Goal: Transaction & Acquisition: Book appointment/travel/reservation

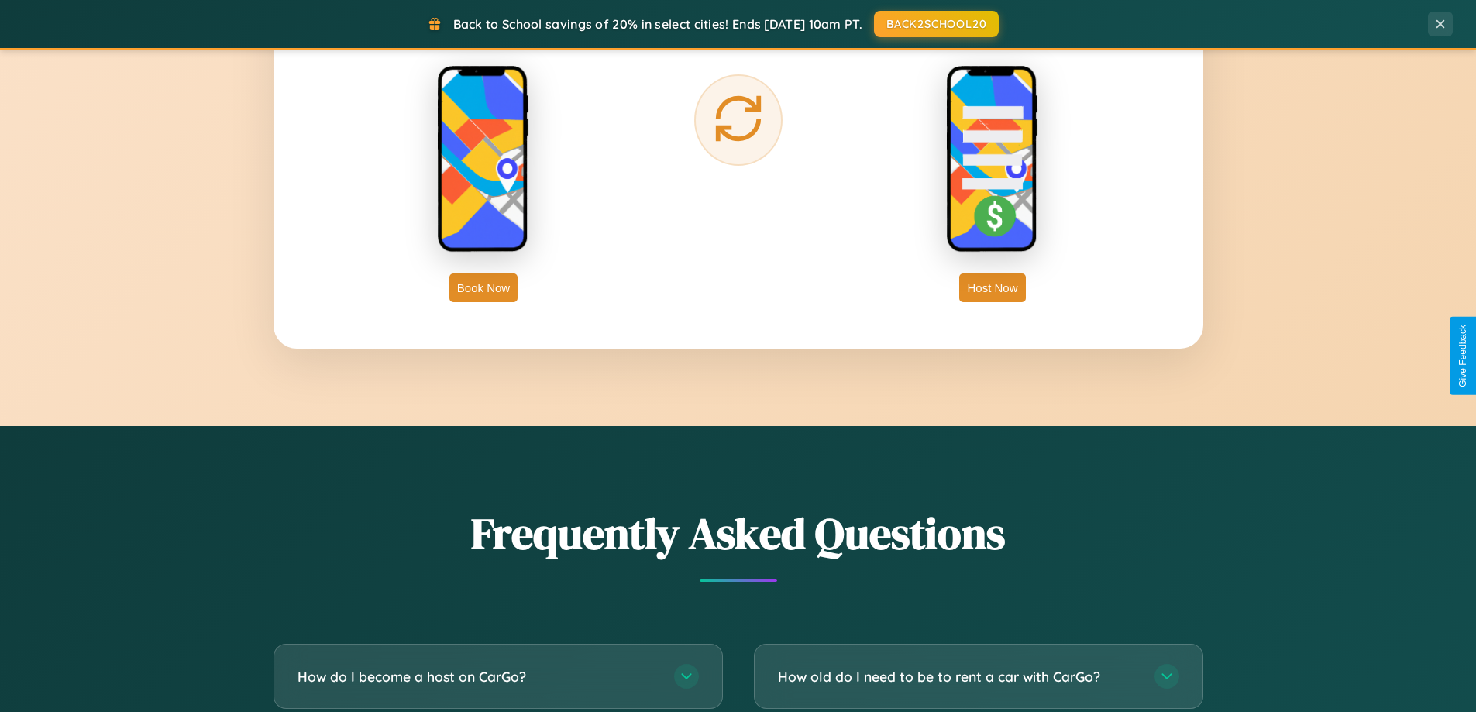
scroll to position [2981, 0]
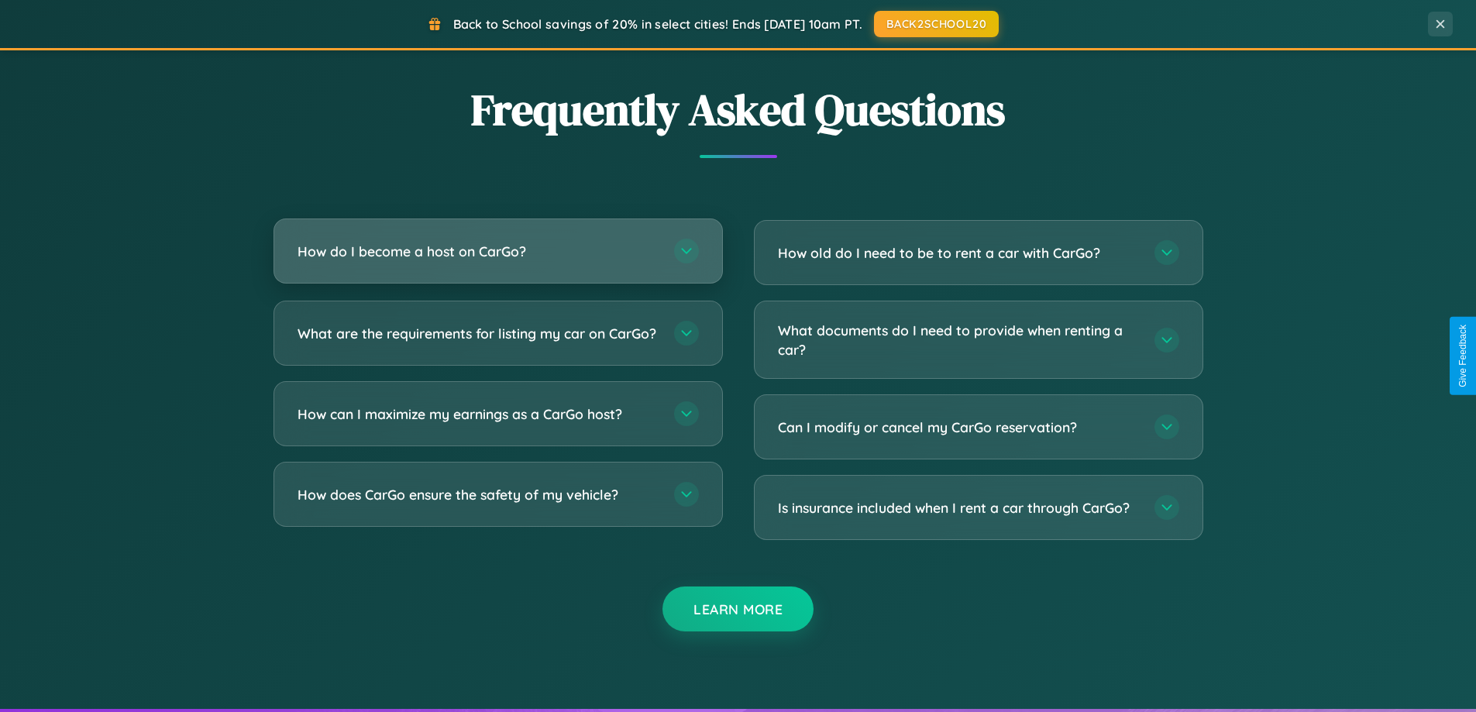
click at [497, 253] on h3 "How do I become a host on CarGo?" at bounding box center [477, 251] width 361 height 19
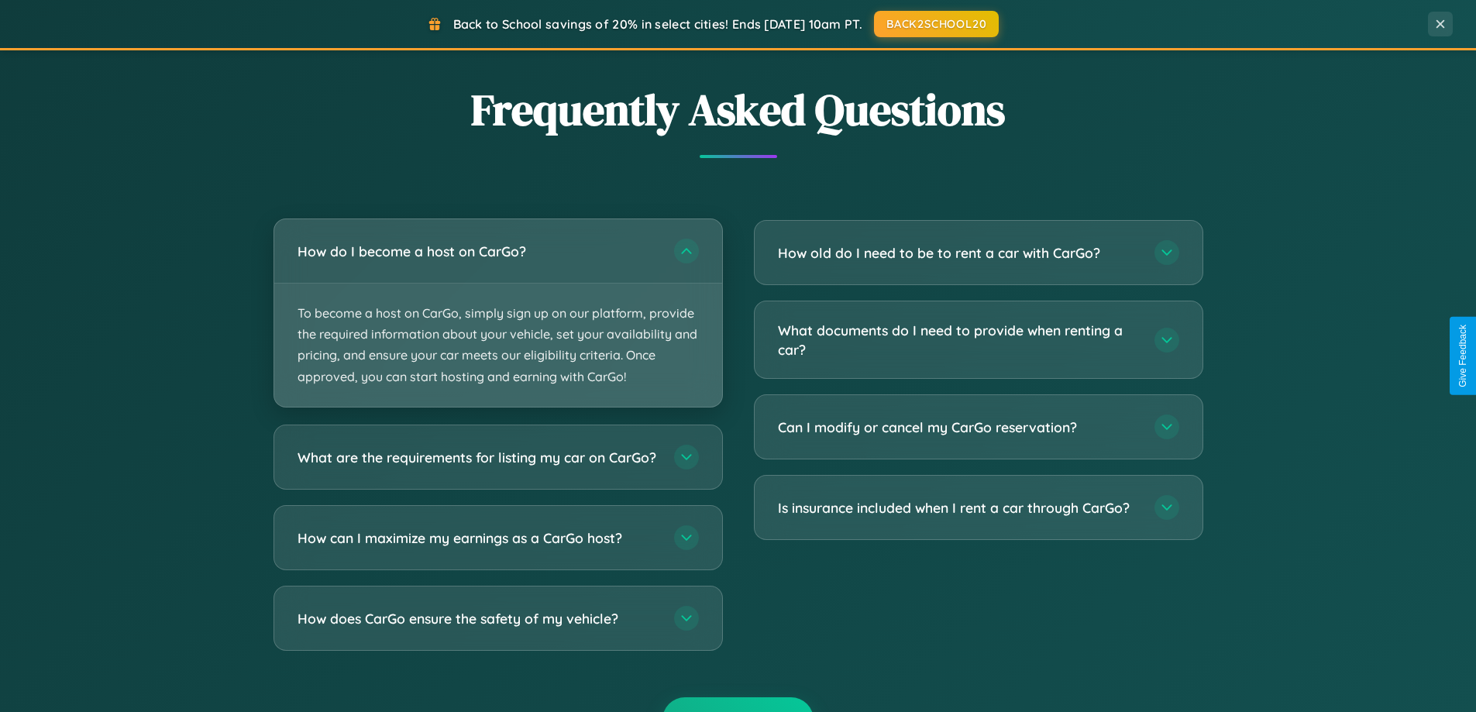
click at [497, 312] on p "To become a host on CarGo, simply sign up on our platform, provide the required…" at bounding box center [498, 345] width 448 height 123
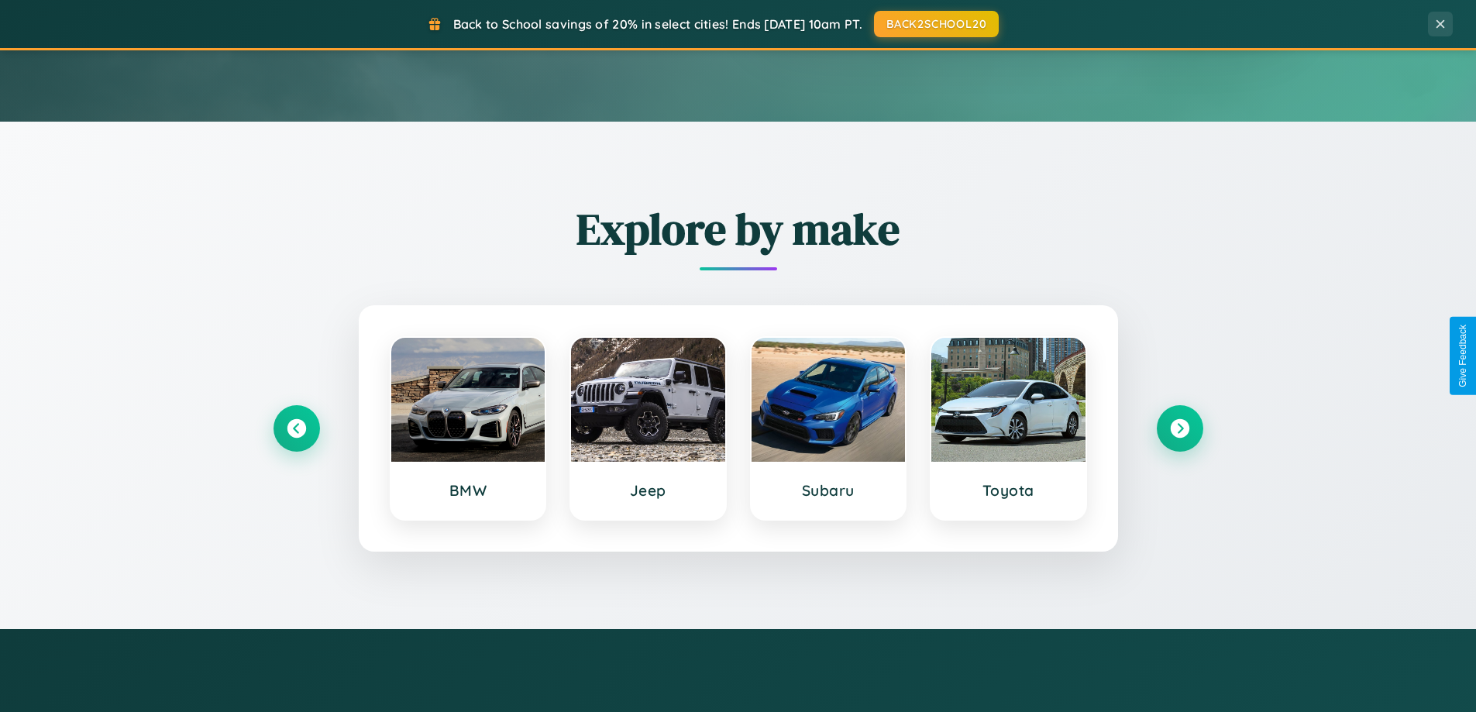
scroll to position [0, 0]
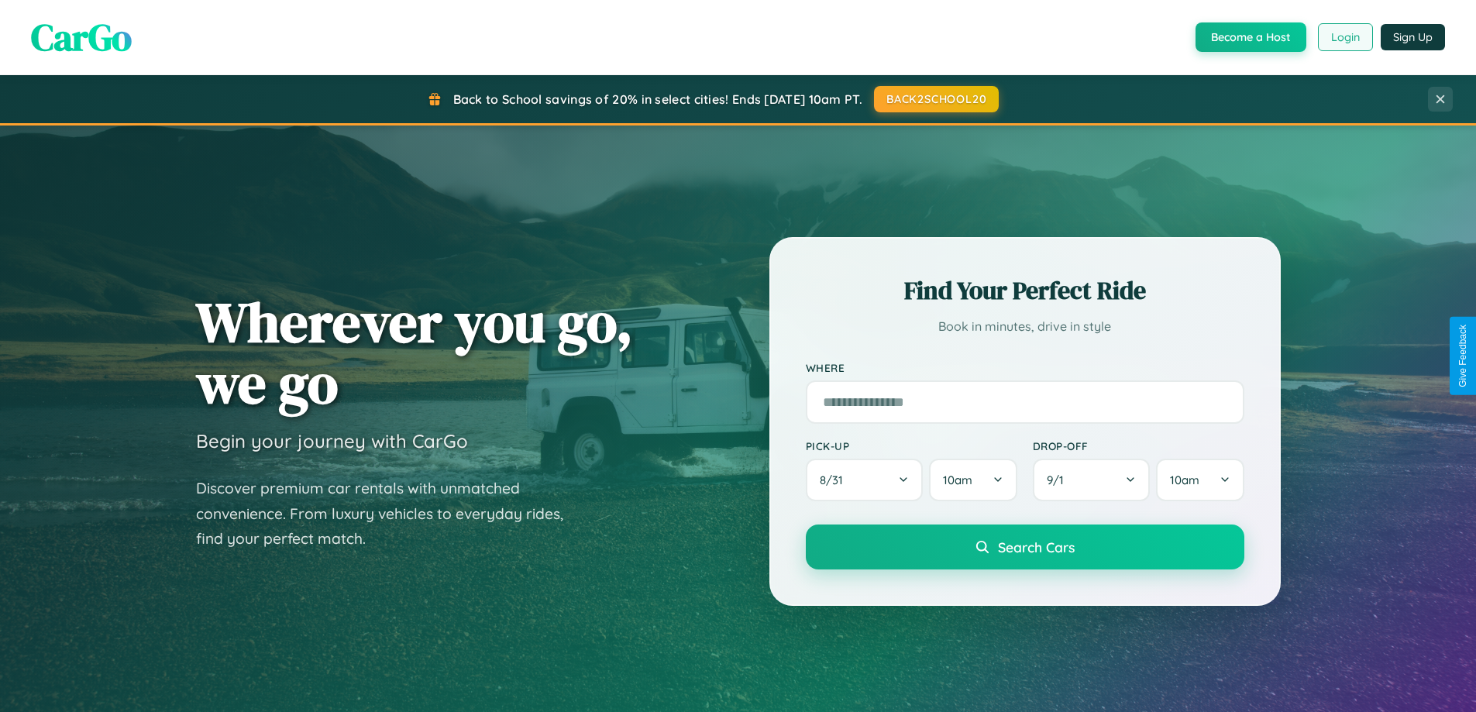
click at [1344, 37] on button "Login" at bounding box center [1345, 37] width 55 height 28
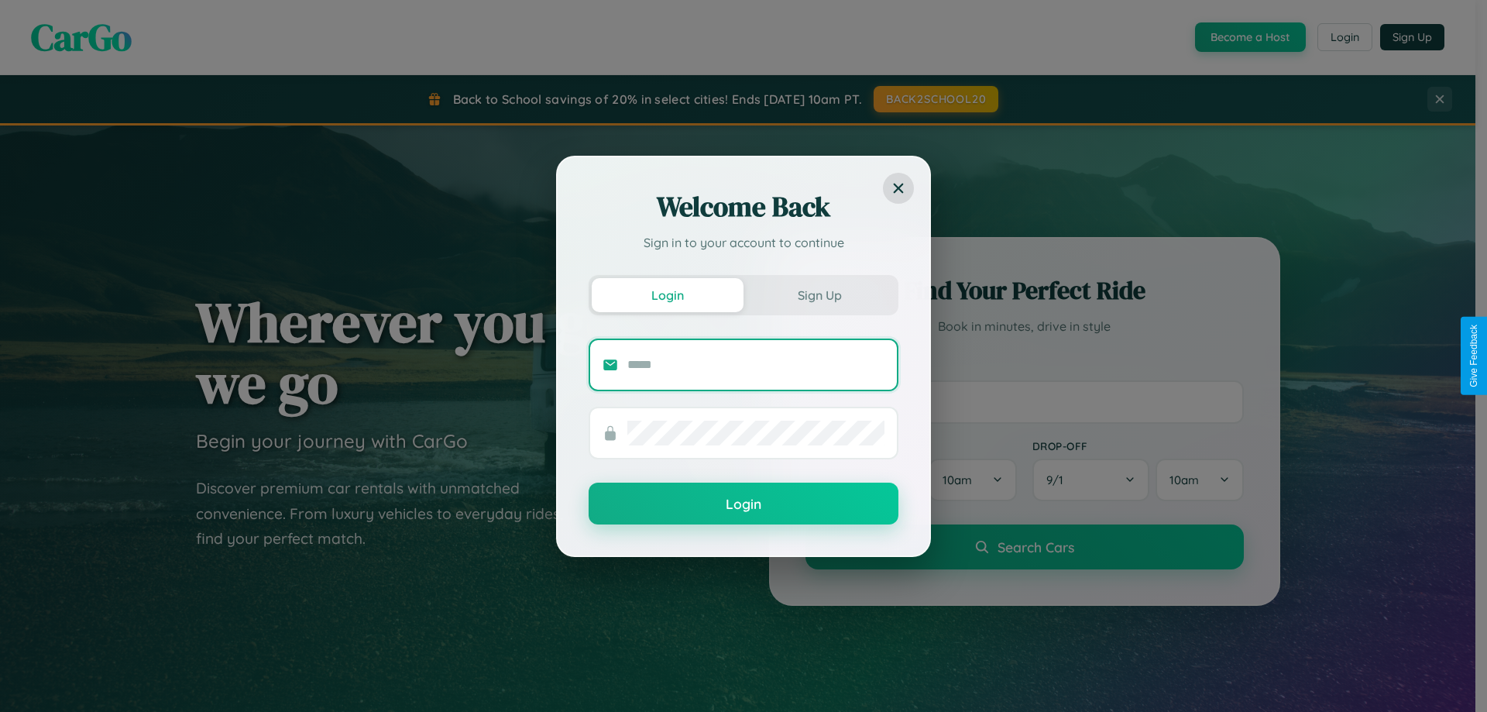
click at [756, 364] on input "text" at bounding box center [755, 364] width 257 height 25
type input "**********"
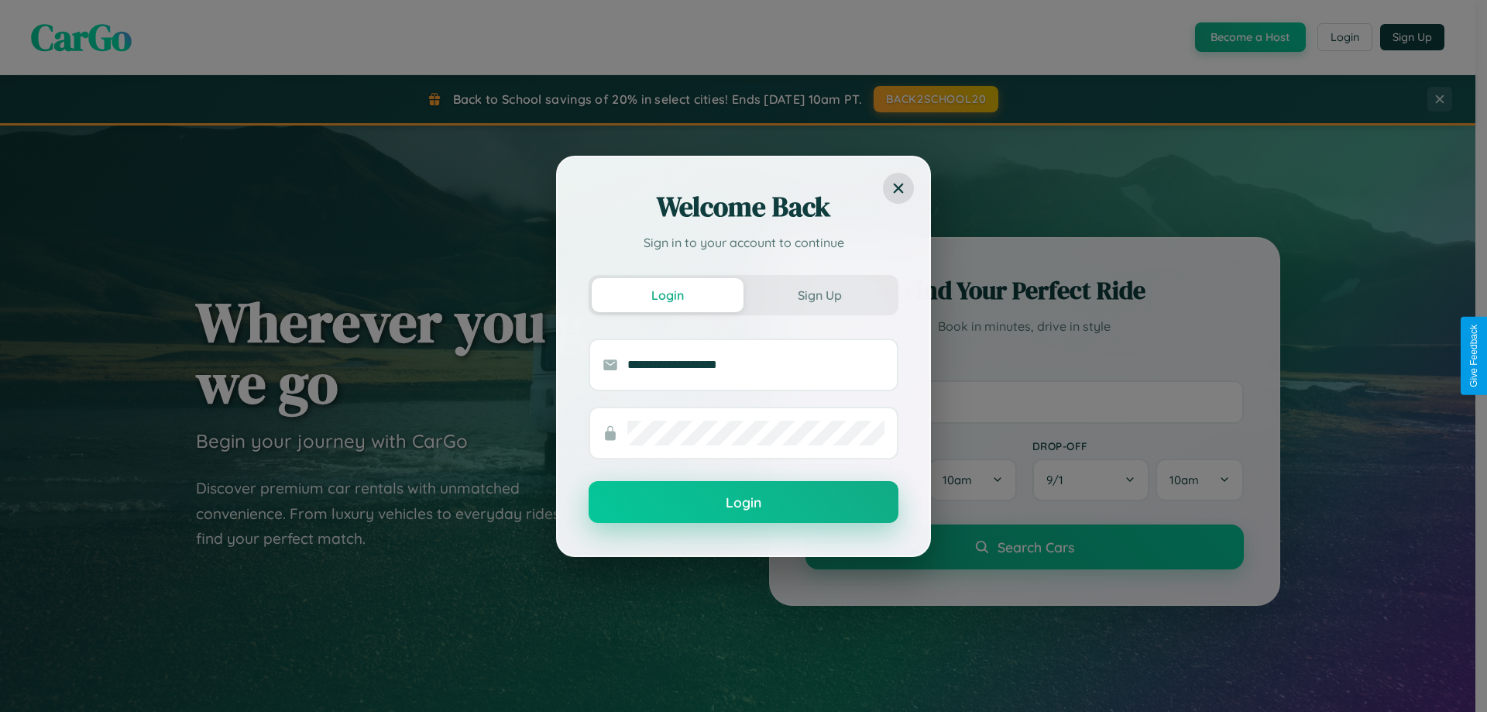
click at [744, 503] on button "Login" at bounding box center [744, 502] width 310 height 42
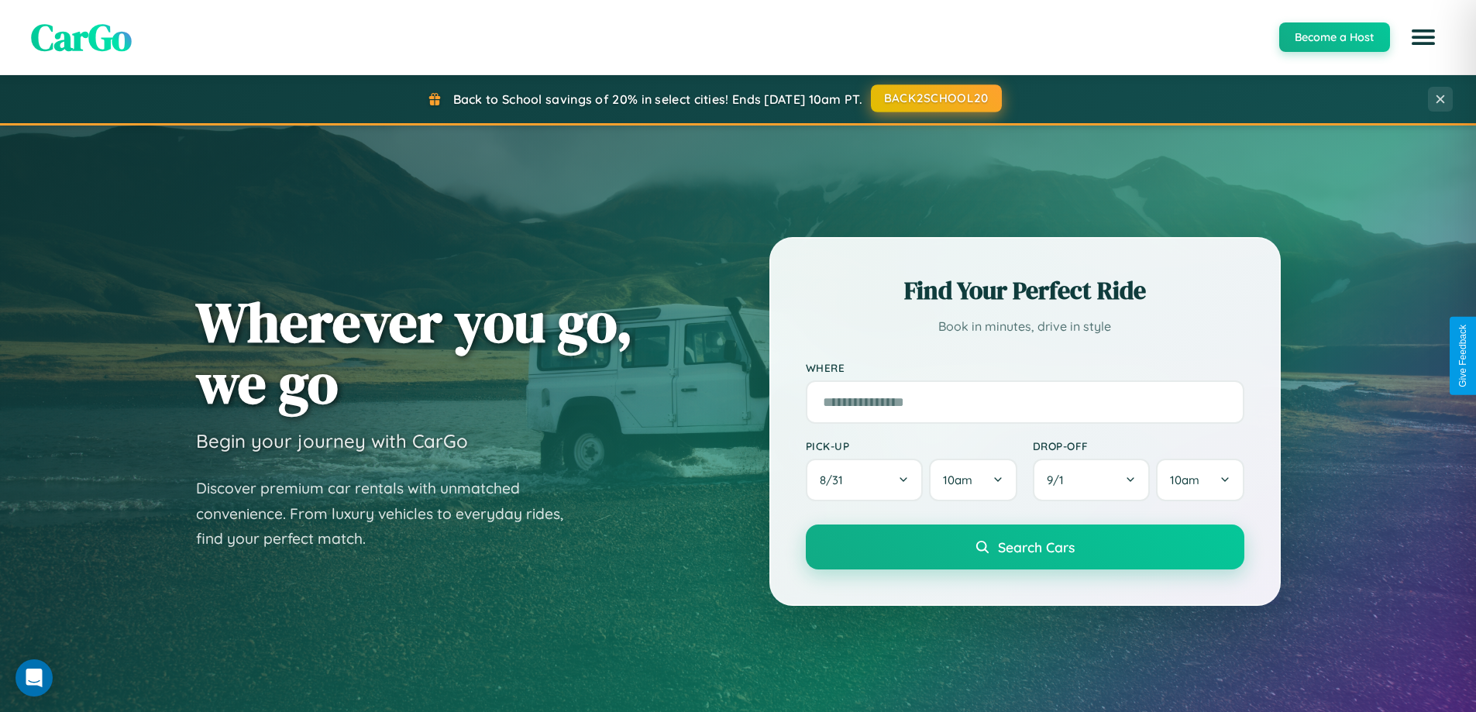
click at [935, 99] on button "BACK2SCHOOL20" at bounding box center [936, 98] width 131 height 28
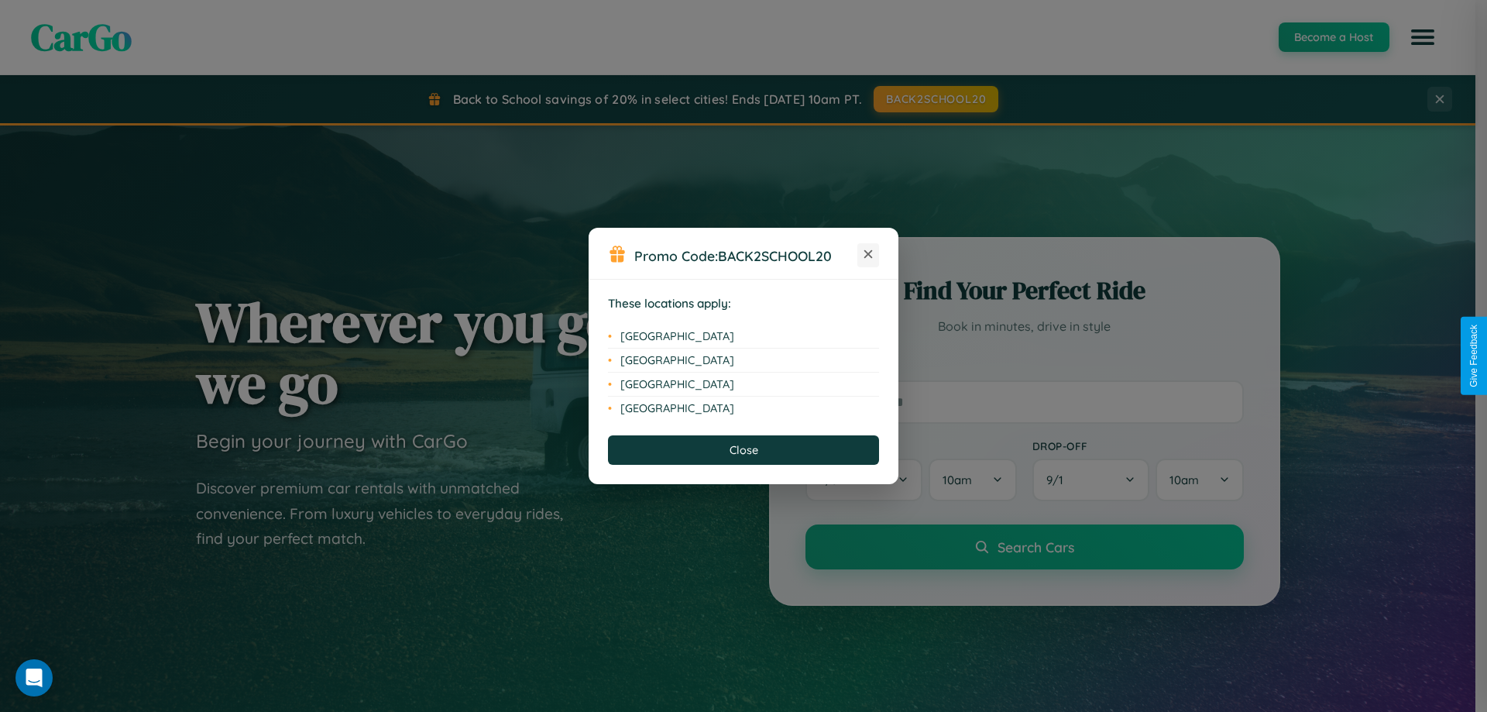
click at [868, 255] on icon at bounding box center [868, 254] width 9 height 9
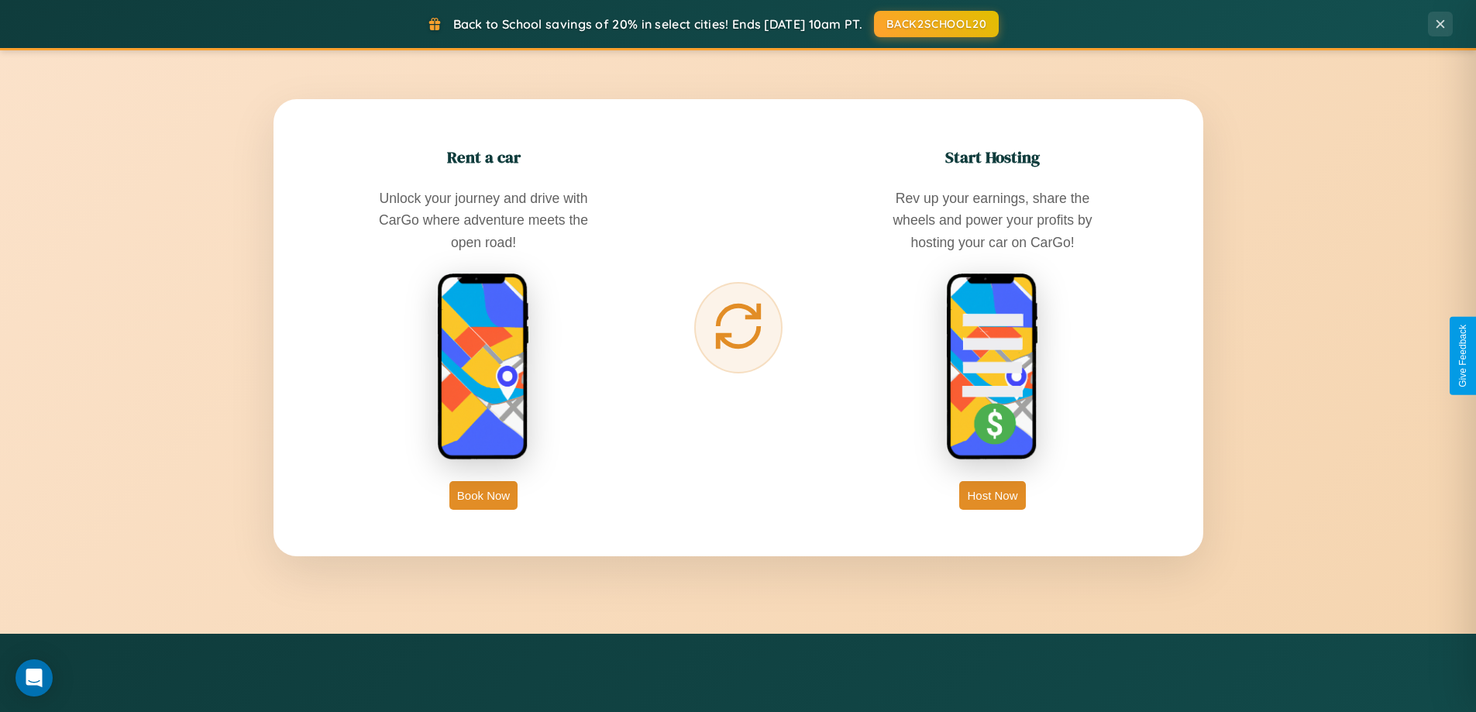
scroll to position [2489, 0]
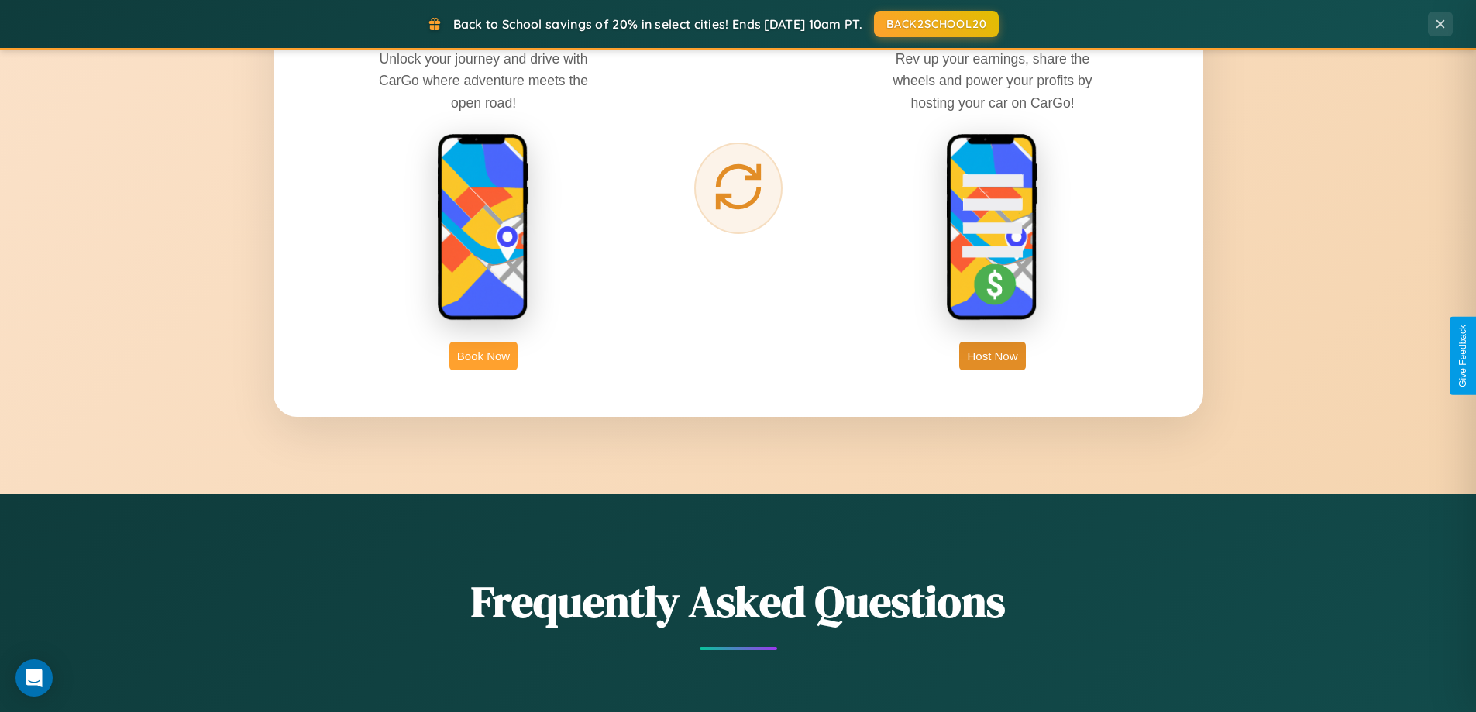
click at [483, 356] on button "Book Now" at bounding box center [483, 356] width 68 height 29
